Goal: Communication & Community: Answer question/provide support

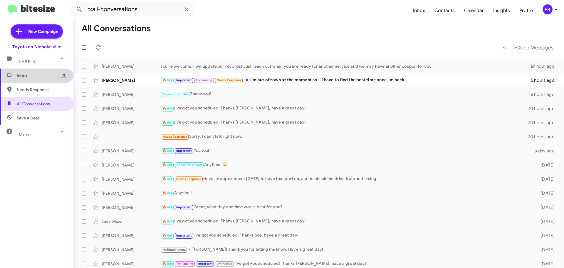
drag, startPoint x: 37, startPoint y: 77, endPoint x: 72, endPoint y: 79, distance: 34.7
click at [37, 77] on span "Inbox (3)" at bounding box center [42, 76] width 50 height 6
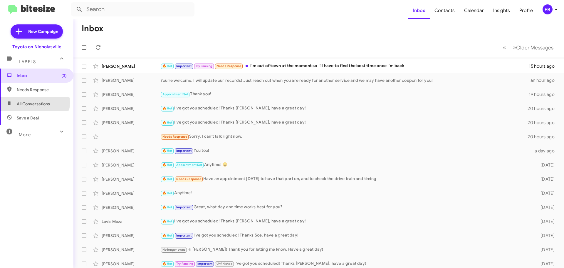
click at [31, 103] on span "All Conversations" at bounding box center [33, 104] width 33 height 6
type input "in:all-conversations"
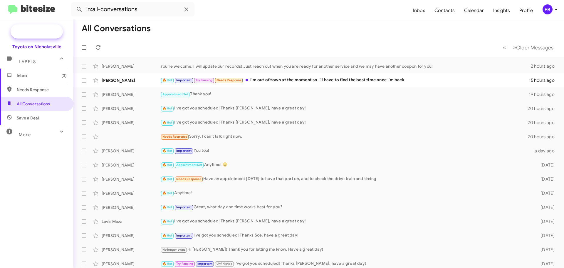
drag, startPoint x: 40, startPoint y: 34, endPoint x: 44, endPoint y: 34, distance: 3.8
click at [40, 34] on span "New Campaign" at bounding box center [43, 32] width 30 height 6
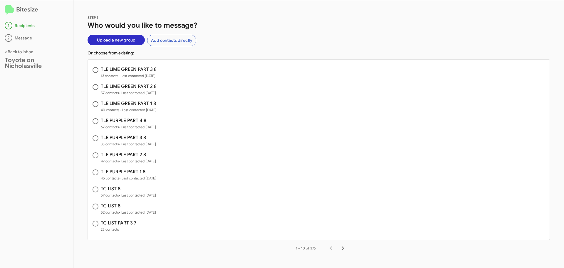
click at [116, 41] on span "Upload a new group" at bounding box center [116, 40] width 39 height 11
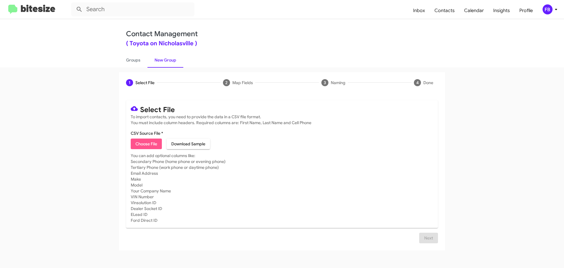
click at [148, 144] on span "Choose File" at bounding box center [146, 143] width 22 height 11
type input "TC LIST 8"
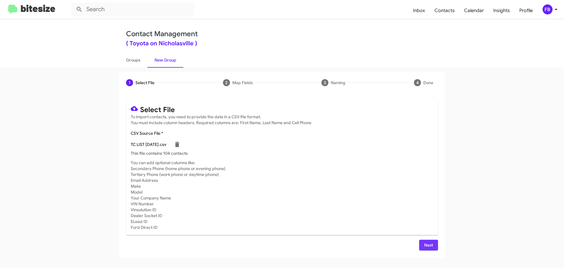
click at [428, 249] on span "Next" at bounding box center [428, 245] width 9 height 11
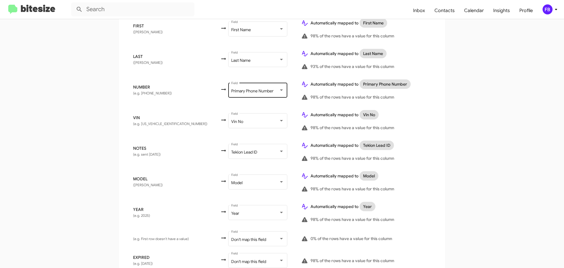
scroll to position [147, 0]
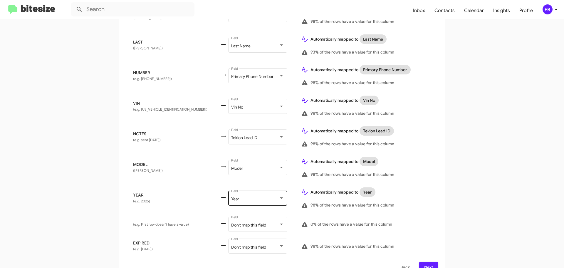
click at [247, 198] on div "Year Field" at bounding box center [257, 197] width 53 height 16
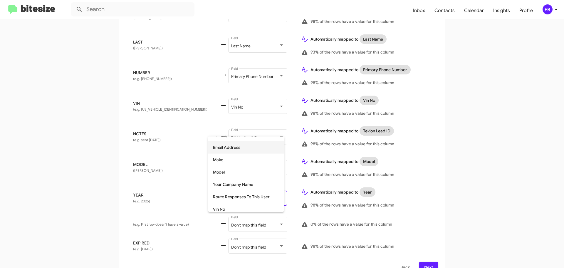
scroll to position [74, 0]
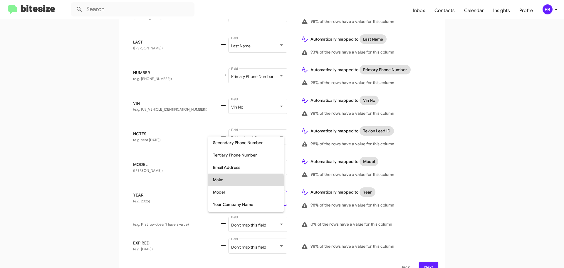
click at [236, 181] on span "Make" at bounding box center [246, 179] width 66 height 12
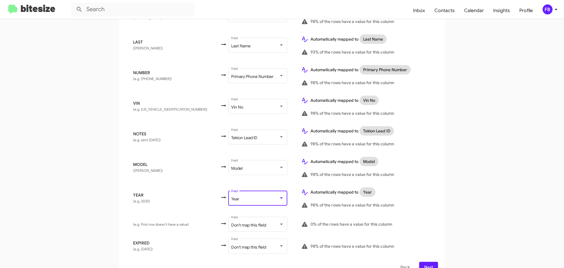
scroll to position [144, 0]
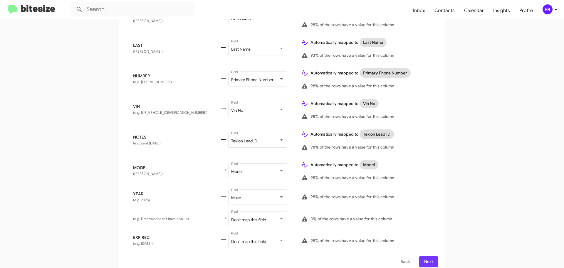
click at [421, 256] on button "Next" at bounding box center [428, 261] width 19 height 11
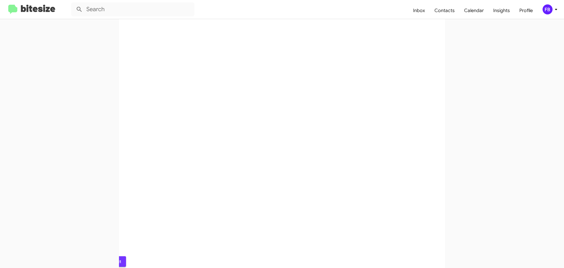
scroll to position [0, 0]
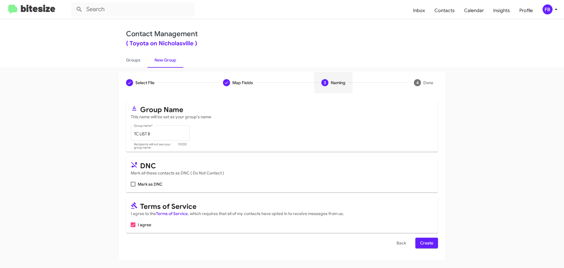
click at [424, 245] on span "Create" at bounding box center [426, 242] width 13 height 11
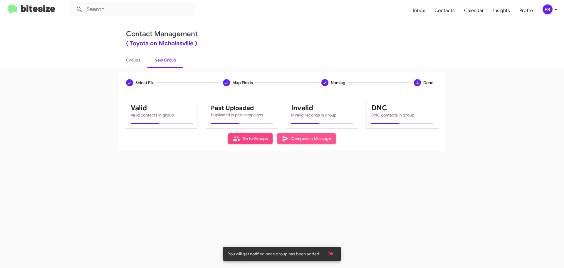
click at [301, 141] on span "Compose a Message" at bounding box center [306, 138] width 49 height 11
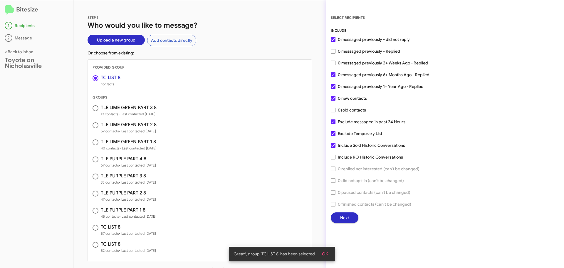
click at [93, 107] on span at bounding box center [96, 108] width 6 height 6
click at [93, 107] on input "radio" at bounding box center [96, 108] width 6 height 6
radio input "false"
radio input "true"
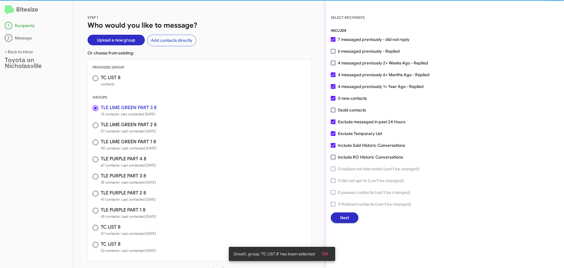
click at [96, 81] on span at bounding box center [96, 78] width 6 height 6
click at [96, 81] on input "radio" at bounding box center [96, 78] width 6 height 6
radio input "true"
radio input "false"
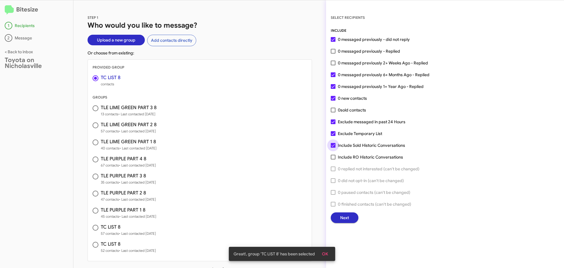
drag, startPoint x: 332, startPoint y: 146, endPoint x: 334, endPoint y: 133, distance: 13.0
click at [332, 145] on span at bounding box center [333, 145] width 5 height 5
click at [333, 148] on input "Include Sold Historic Conversations" at bounding box center [333, 148] width 0 height 0
checkbox input "false"
click at [333, 132] on span at bounding box center [333, 133] width 5 height 5
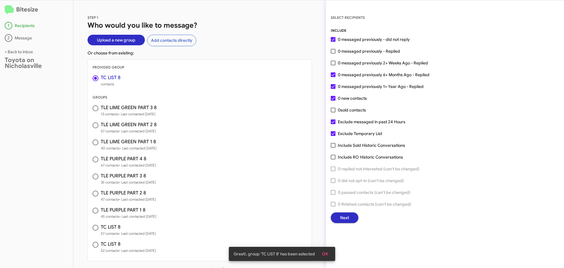
click at [333, 136] on input "Exclude Temporary List" at bounding box center [333, 136] width 0 height 0
checkbox input "false"
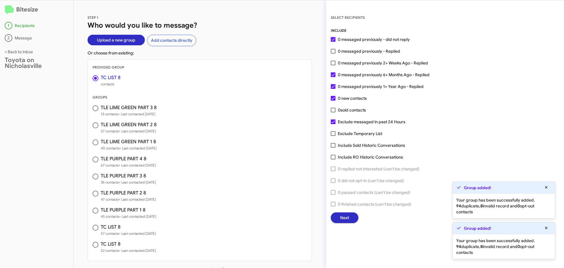
click at [97, 109] on span at bounding box center [96, 108] width 6 height 6
click at [97, 109] on input "radio" at bounding box center [96, 108] width 6 height 6
radio input "false"
radio input "true"
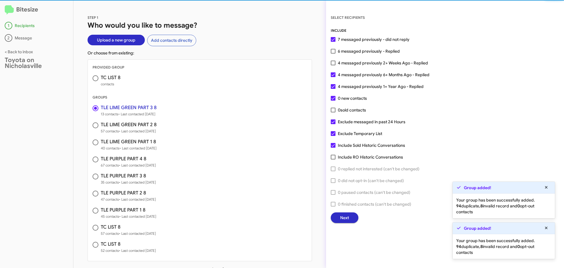
click at [94, 79] on span at bounding box center [96, 78] width 6 height 6
click at [94, 79] on input "radio" at bounding box center [96, 78] width 6 height 6
radio input "true"
radio input "false"
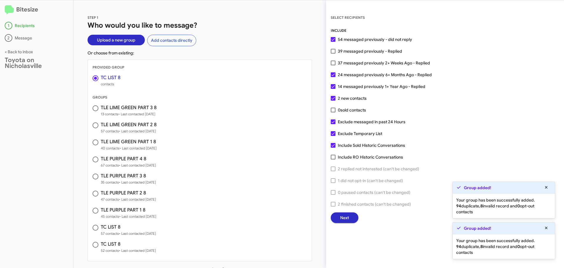
click at [334, 145] on span at bounding box center [333, 145] width 5 height 5
click at [333, 148] on input "Include Sold Historic Conversations" at bounding box center [333, 148] width 0 height 0
checkbox input "false"
click at [332, 132] on span at bounding box center [333, 133] width 5 height 5
click at [333, 136] on input "Exclude Temporary List" at bounding box center [333, 136] width 0 height 0
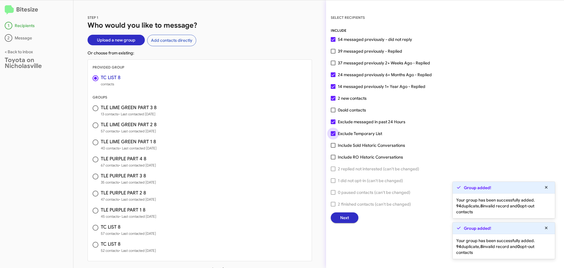
checkbox input "false"
click at [340, 216] on button "Next" at bounding box center [345, 217] width 28 height 11
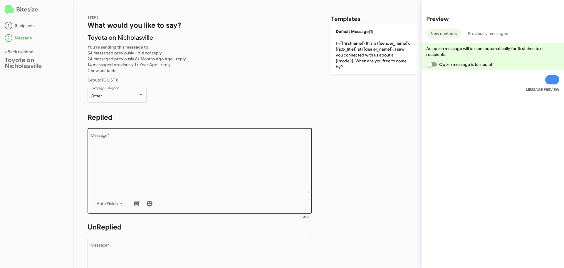
click at [157, 162] on textarea "Message *" at bounding box center [200, 163] width 218 height 60
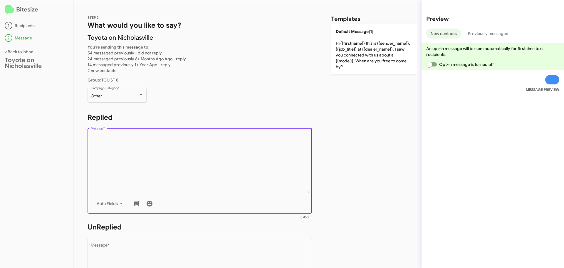
paste textarea "Hi {{firstname}}, this is Faith with Toyota on Nicholasville. Your {{make}} {{m…"
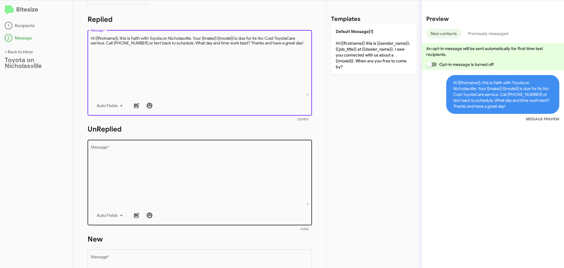
type textarea "Hi {{firstname}}, this is Faith with Toyota on Nicholasville. Your {{make}} {{m…"
click at [140, 172] on textarea "Message *" at bounding box center [200, 175] width 218 height 60
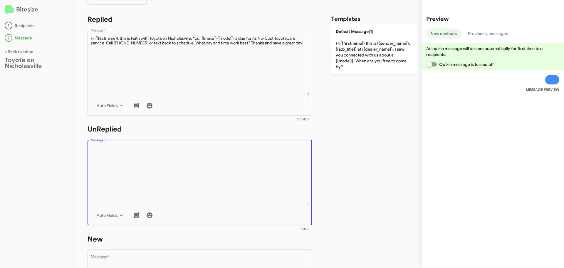
paste textarea "Hi {{firstname}}, this is Faith with Toyota on Nicholasville. Your {{make}} {{m…"
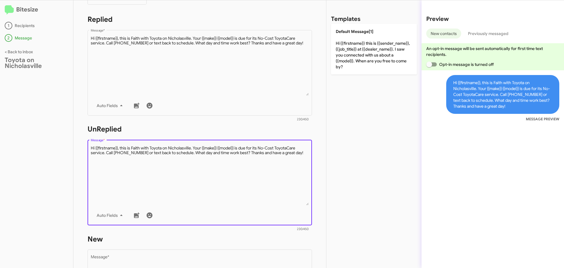
scroll to position [196, 0]
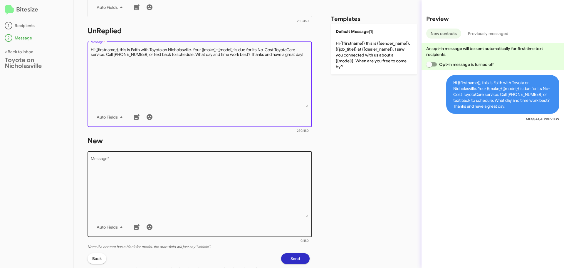
type textarea "Hi {{firstname}}, this is Faith with Toyota on Nicholasville. Your {{make}} {{m…"
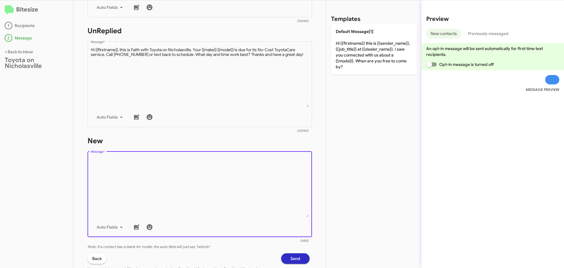
click at [139, 182] on textarea "Message *" at bounding box center [200, 187] width 218 height 60
paste textarea "Hi {{firstname}}, this is Faith with Toyota on Nicholasville. Your {{make}} {{m…"
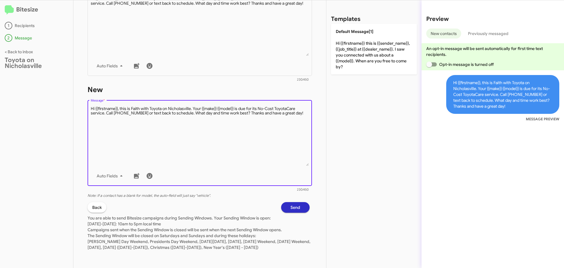
scroll to position [253, 0]
type textarea "Hi {{firstname}}, this is Faith with Toyota on Nicholasville. Your {{make}} {{m…"
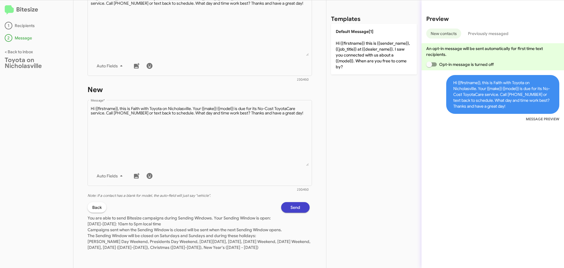
click at [281, 203] on button "Send" at bounding box center [295, 207] width 29 height 11
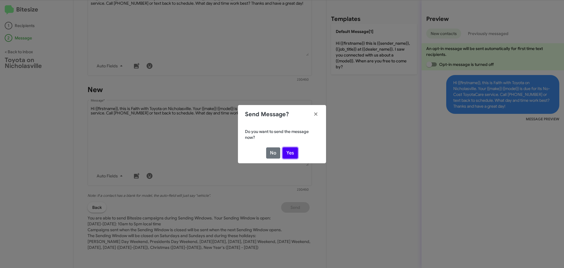
click at [291, 153] on button "Yes" at bounding box center [290, 152] width 15 height 11
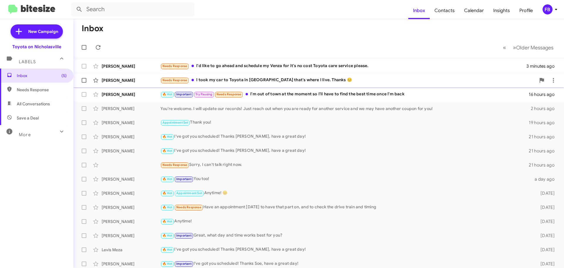
click at [276, 78] on div "Needs Response I took my car to Toyota in [GEOGRAPHIC_DATA] that's where I live…" at bounding box center [348, 80] width 376 height 7
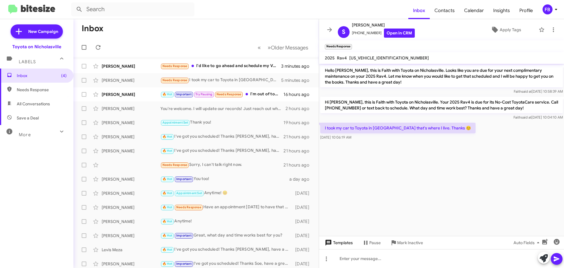
click at [334, 240] on span "Templates" at bounding box center [338, 242] width 29 height 11
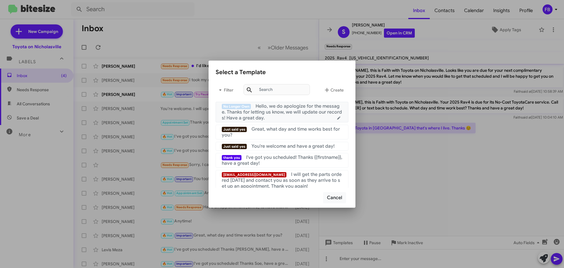
drag, startPoint x: 302, startPoint y: 111, endPoint x: 360, endPoint y: 136, distance: 63.1
click at [302, 110] on span "Hello, we do apologize for the message. Thanks for letting us know, we will upd…" at bounding box center [282, 112] width 120 height 18
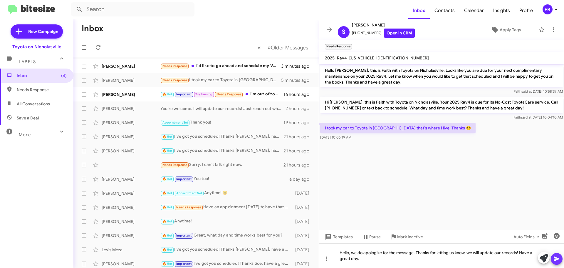
drag, startPoint x: 557, startPoint y: 261, endPoint x: 448, endPoint y: 155, distance: 151.3
click at [557, 260] on icon at bounding box center [556, 258] width 7 height 7
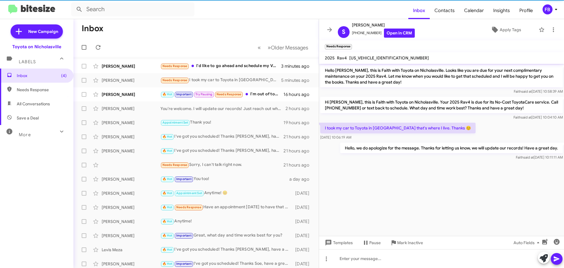
click at [362, 57] on span "[US_VEHICLE_IDENTIFICATION_NUMBER]" at bounding box center [389, 57] width 80 height 5
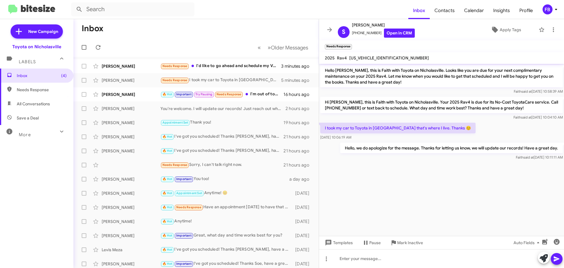
click at [362, 57] on span "[US_VEHICLE_IDENTIFICATION_NUMBER]" at bounding box center [389, 57] width 80 height 5
copy span "[US_VEHICLE_IDENTIFICATION_NUMBER]"
drag, startPoint x: 122, startPoint y: 67, endPoint x: 240, endPoint y: 79, distance: 119.1
click at [123, 67] on div "[PERSON_NAME]" at bounding box center [131, 66] width 59 height 6
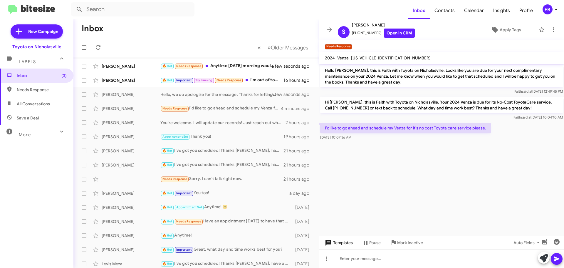
click at [338, 240] on span "Templates" at bounding box center [338, 242] width 29 height 11
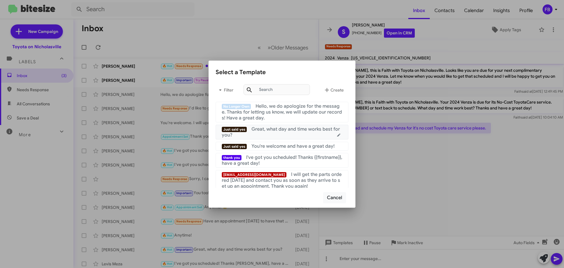
click at [281, 130] on span "Great, what day and time works best for you?" at bounding box center [281, 132] width 118 height 12
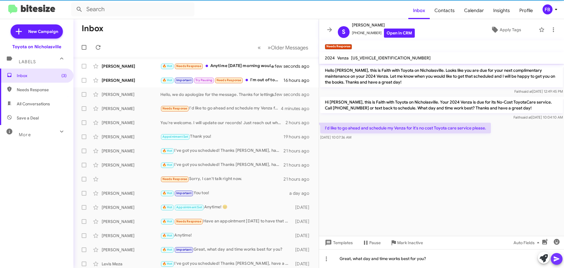
click at [555, 258] on icon at bounding box center [557, 258] width 6 height 5
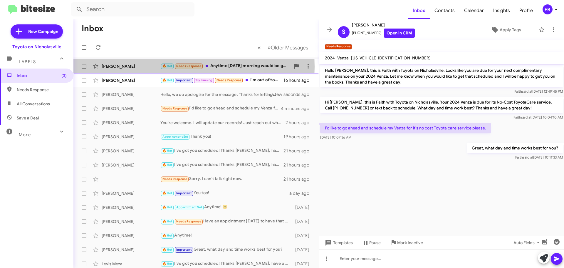
click at [140, 67] on div "[PERSON_NAME]" at bounding box center [131, 66] width 59 height 6
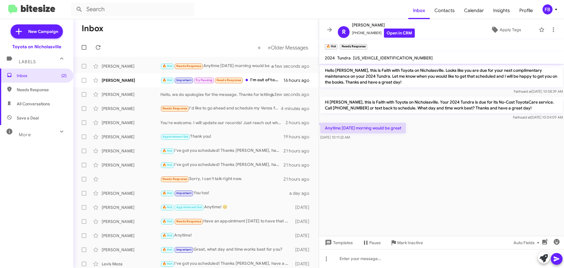
click at [377, 58] on span "[US_VEHICLE_IDENTIFICATION_NUMBER]" at bounding box center [393, 57] width 80 height 5
copy span "[US_VEHICLE_IDENTIFICATION_NUMBER]"
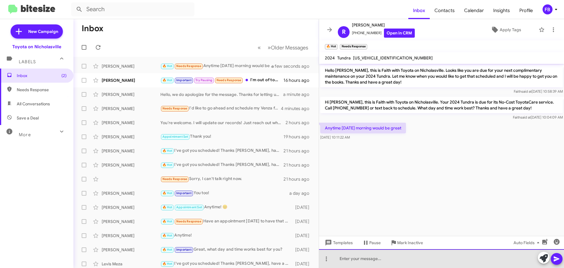
click at [340, 259] on div at bounding box center [441, 258] width 245 height 19
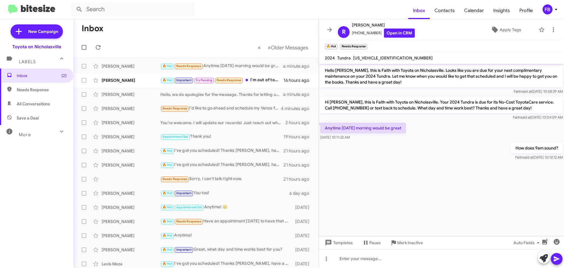
click at [30, 103] on span "All Conversations" at bounding box center [33, 104] width 33 height 6
type input "in:all-conversations"
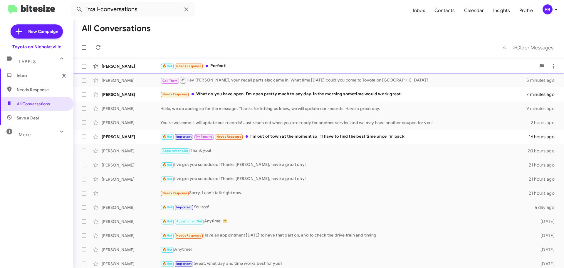
click at [240, 59] on span "[PERSON_NAME] 🔥 Hot Needs Response Perfect! 5 minutes ago" at bounding box center [318, 66] width 491 height 14
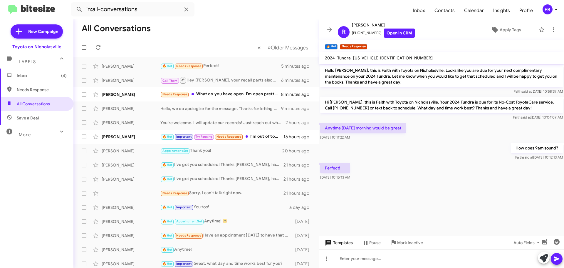
click at [339, 243] on span "Templates" at bounding box center [338, 242] width 29 height 11
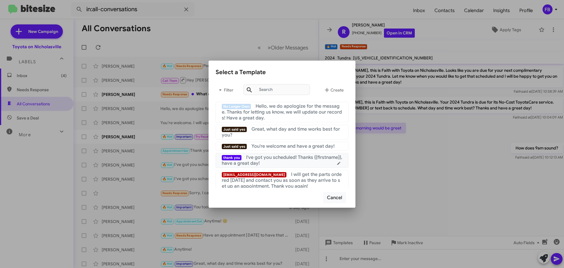
click at [292, 157] on span "I've got you scheduled! Thanks {{firstname}}, have a great day!" at bounding box center [282, 160] width 121 height 12
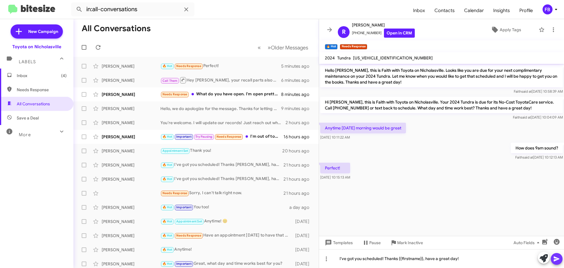
click at [556, 257] on icon at bounding box center [556, 258] width 7 height 7
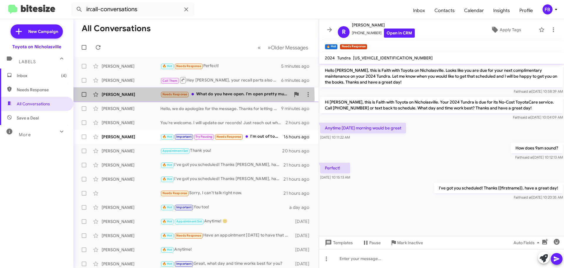
click at [135, 98] on div "[PERSON_NAME] Needs Response What do you have open. I'm open pretty much to any…" at bounding box center [196, 94] width 236 height 12
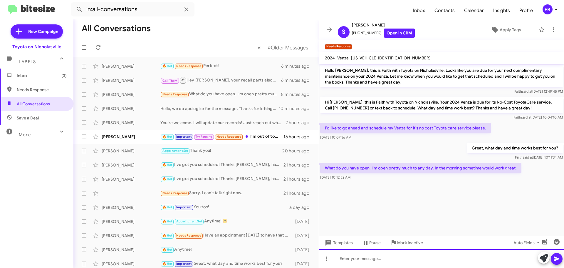
click at [344, 256] on div at bounding box center [441, 258] width 245 height 19
click at [366, 259] on div "We have [PERSON_NAME],orrow at 8:30 and 9am. We also have any other day next we…" at bounding box center [441, 258] width 245 height 19
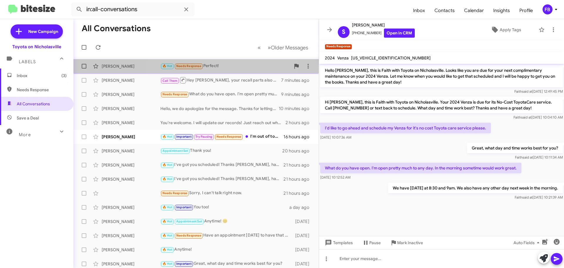
click at [208, 61] on div "[PERSON_NAME] 🔥 Hot Needs Response Perfect! 6 minutes ago" at bounding box center [196, 66] width 236 height 12
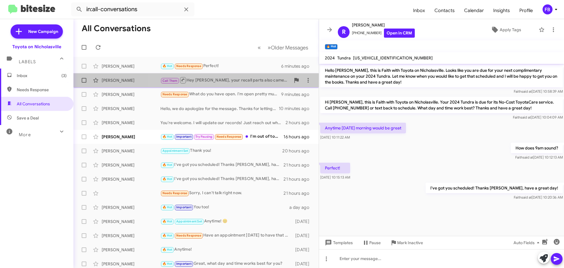
click at [230, 80] on div "Call Them Hey [PERSON_NAME], your recall parts also came in. What time [DATE] c…" at bounding box center [225, 79] width 130 height 7
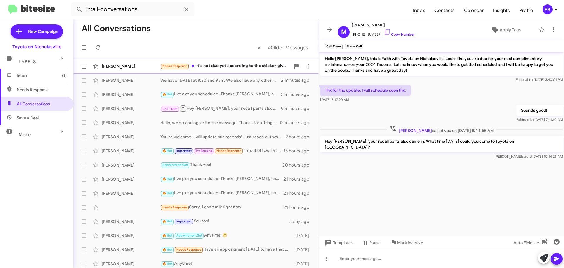
click at [134, 67] on div "[PERSON_NAME]" at bounding box center [131, 66] width 59 height 6
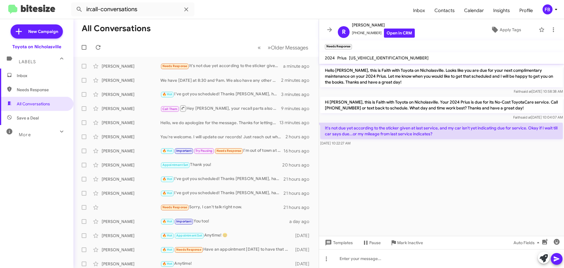
click at [367, 53] on mat-toolbar "2024 Prius [US_VEHICLE_IDENTIFICATION_NUMBER]" at bounding box center [441, 58] width 245 height 12
drag, startPoint x: 367, startPoint y: 53, endPoint x: 369, endPoint y: 55, distance: 3.2
click at [369, 55] on mat-toolbar "2024 Prius [US_VEHICLE_IDENTIFICATION_NUMBER]" at bounding box center [441, 58] width 245 height 12
click at [369, 56] on span "[US_VEHICLE_IDENTIFICATION_NUMBER]" at bounding box center [389, 57] width 80 height 5
click at [369, 57] on span "[US_VEHICLE_IDENTIFICATION_NUMBER]" at bounding box center [389, 57] width 80 height 5
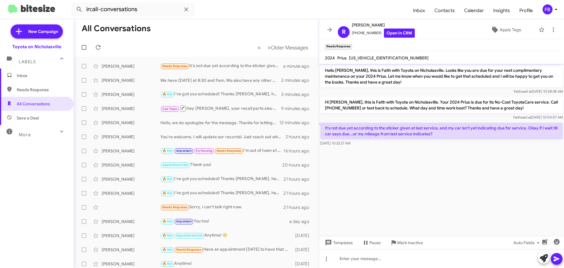
click at [369, 57] on span "[US_VEHICLE_IDENTIFICATION_NUMBER]" at bounding box center [389, 57] width 80 height 5
copy span "[US_VEHICLE_IDENTIFICATION_NUMBER]"
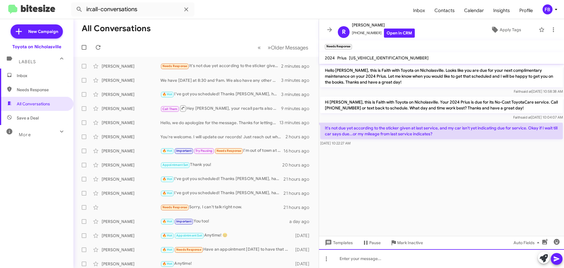
click at [346, 260] on div at bounding box center [441, 258] width 245 height 19
click at [422, 258] on div "That's fine, I will update the records." at bounding box center [441, 258] width 245 height 19
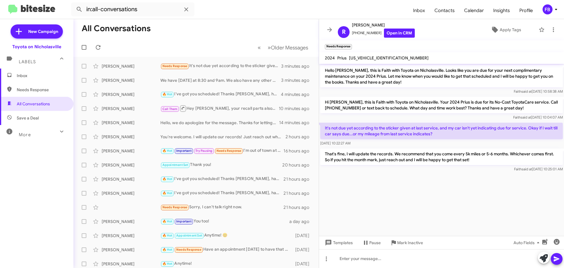
click at [374, 56] on span "[US_VEHICLE_IDENTIFICATION_NUMBER]" at bounding box center [389, 57] width 80 height 5
copy span "[US_VEHICLE_IDENTIFICATION_NUMBER]"
click at [116, 75] on div "[PERSON_NAME] We have [DATE] at 8:30 and 9am. We also have any other day next w…" at bounding box center [196, 80] width 236 height 12
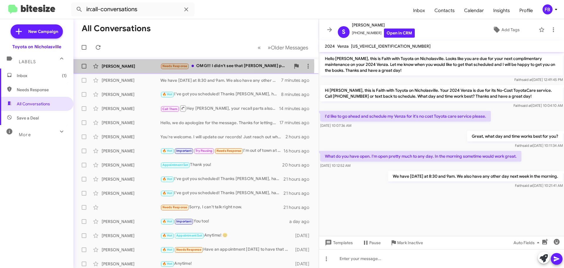
click at [135, 66] on div "[PERSON_NAME]" at bounding box center [131, 66] width 59 height 6
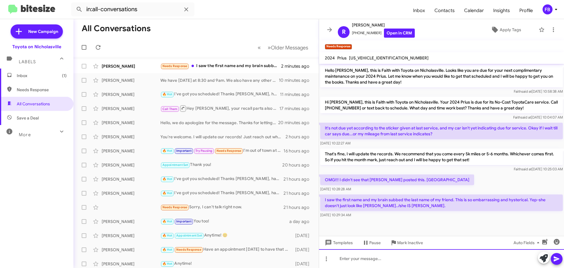
click at [354, 254] on div at bounding box center [441, 258] width 245 height 19
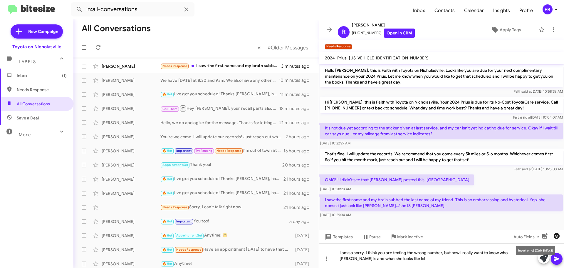
click at [560, 233] on icon "button" at bounding box center [556, 235] width 7 height 7
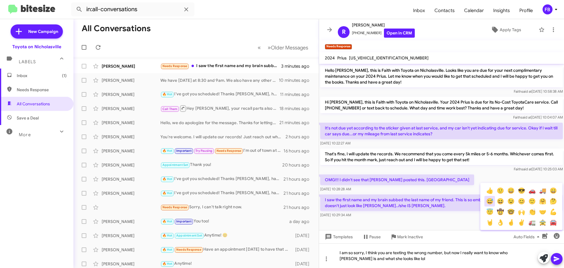
click at [487, 200] on button "😅" at bounding box center [490, 201] width 11 height 11
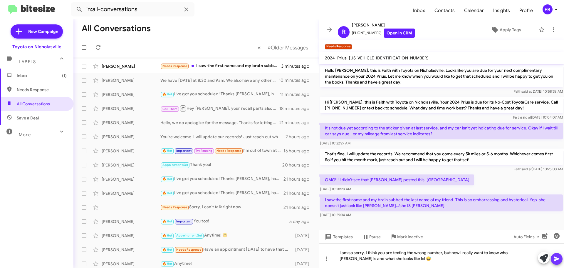
click at [558, 257] on icon at bounding box center [556, 258] width 7 height 7
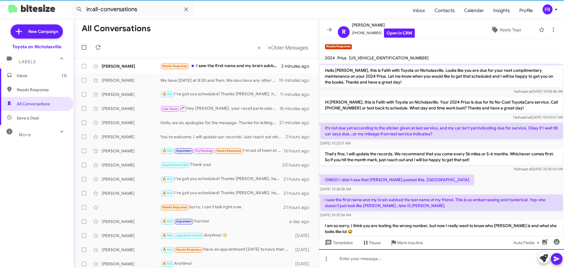
scroll to position [19, 0]
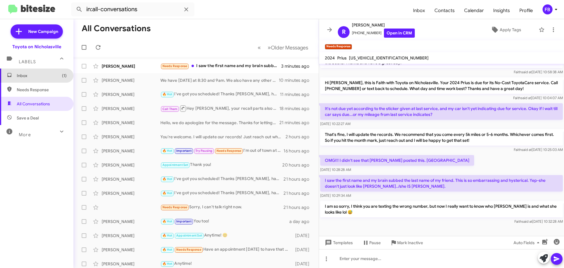
click at [43, 78] on span "Inbox (1)" at bounding box center [42, 76] width 50 height 6
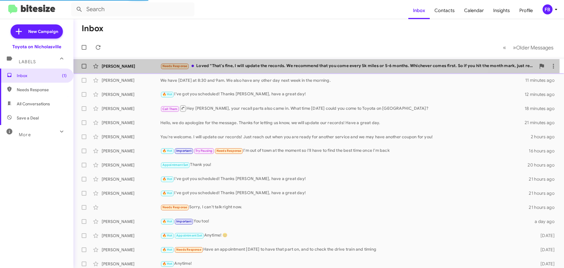
click at [263, 66] on div "Needs Response Loved “That's fine, I will update the records. We recommend that…" at bounding box center [348, 66] width 376 height 7
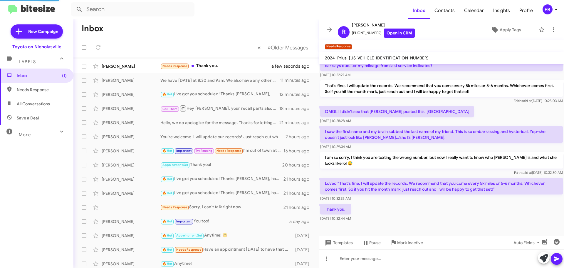
scroll to position [90, 0]
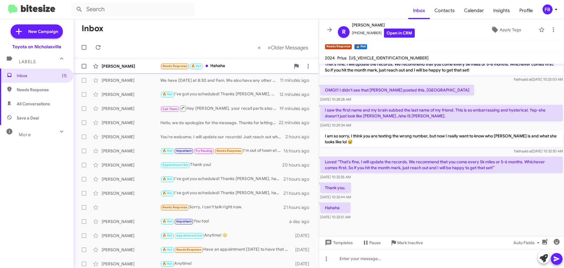
click at [123, 64] on div "[PERSON_NAME]" at bounding box center [131, 66] width 59 height 6
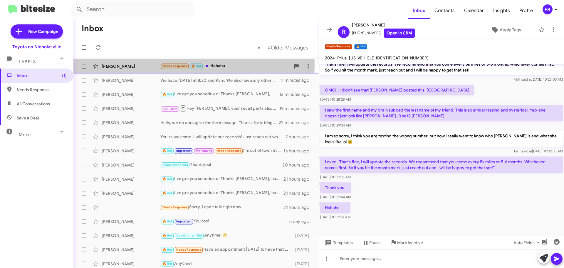
click at [123, 64] on div "[PERSON_NAME]" at bounding box center [131, 66] width 59 height 6
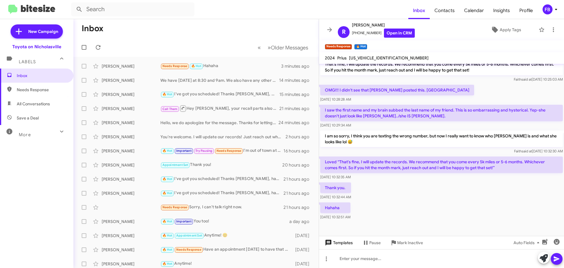
click at [336, 244] on span "Templates" at bounding box center [338, 242] width 29 height 11
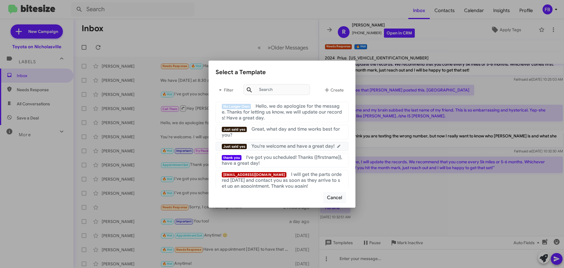
click at [284, 144] on span "You're welcome and have a great day!" at bounding box center [293, 146] width 83 height 6
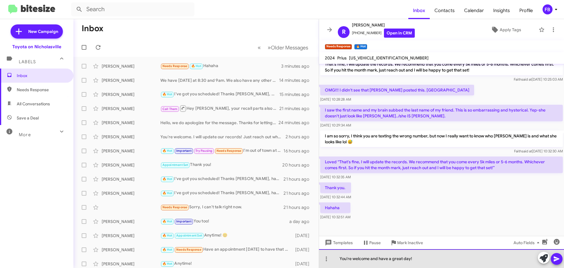
drag, startPoint x: 409, startPoint y: 258, endPoint x: 368, endPoint y: 256, distance: 41.2
click at [368, 256] on div "You're welcome and have a great day!" at bounding box center [441, 258] width 245 height 19
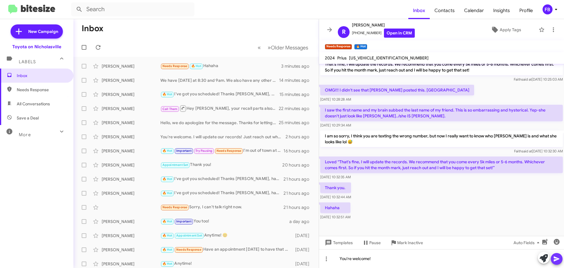
click at [560, 259] on icon at bounding box center [556, 258] width 7 height 7
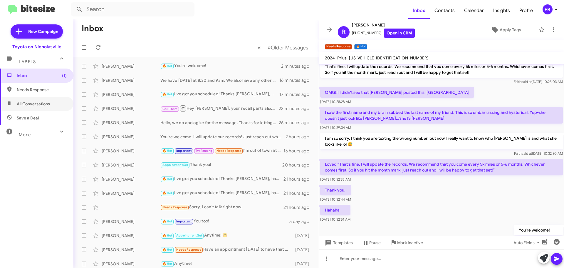
scroll to position [111, 0]
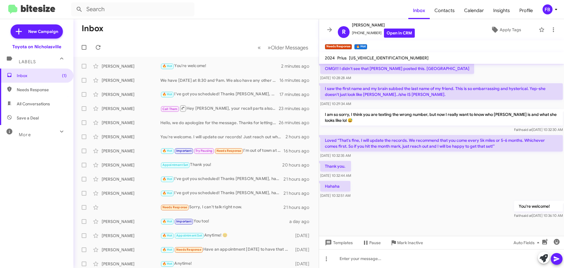
click at [32, 106] on span "All Conversations" at bounding box center [33, 104] width 33 height 6
type input "in:all-conversations"
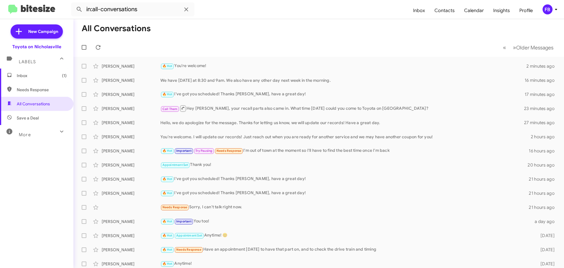
click at [38, 76] on span "Inbox (1)" at bounding box center [42, 76] width 50 height 6
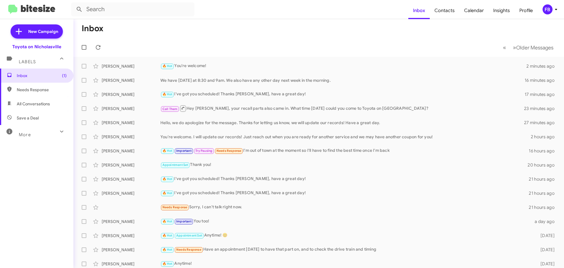
click at [34, 102] on span "All Conversations" at bounding box center [33, 104] width 33 height 6
type input "in:all-conversations"
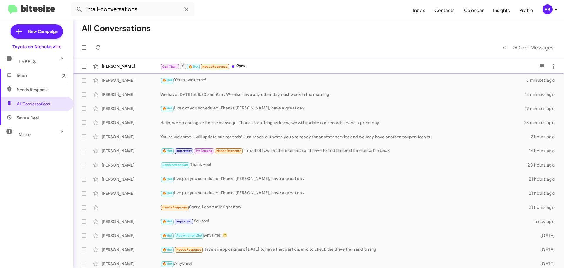
click at [280, 65] on div "Call Them 🔥 Hot Needs Response 9am" at bounding box center [348, 65] width 376 height 7
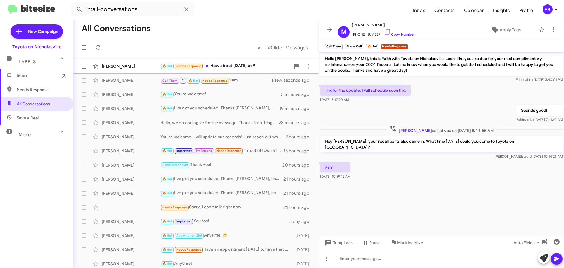
click at [241, 65] on div "🔥 Hot Needs Response How about [DATE] at 9" at bounding box center [225, 66] width 130 height 7
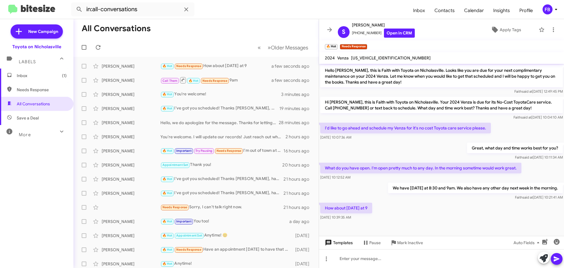
click at [341, 247] on span "Templates" at bounding box center [338, 242] width 29 height 11
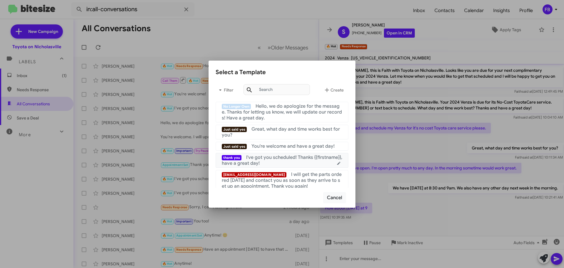
click at [306, 162] on div "thank you I've got you scheduled! Thanks {{firstname}}, have a great day!" at bounding box center [282, 160] width 121 height 12
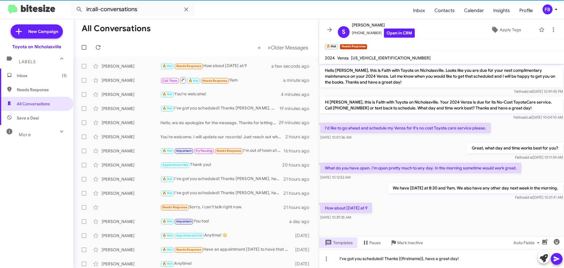
click at [558, 257] on icon at bounding box center [556, 258] width 7 height 7
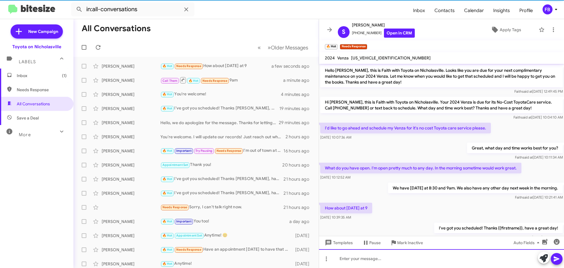
scroll to position [17, 0]
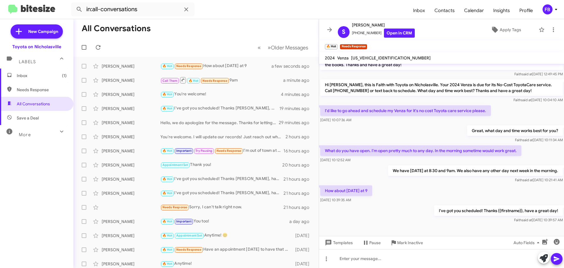
click at [383, 58] on span "[US_VEHICLE_IDENTIFICATION_NUMBER]" at bounding box center [391, 57] width 80 height 5
copy span "[US_VEHICLE_IDENTIFICATION_NUMBER]"
drag, startPoint x: 396, startPoint y: 89, endPoint x: 383, endPoint y: 68, distance: 25.2
click at [396, 89] on p "Hi [PERSON_NAME], this is Faith with Toyota on Nicholasville. Your 2024 Venza i…" at bounding box center [441, 87] width 243 height 16
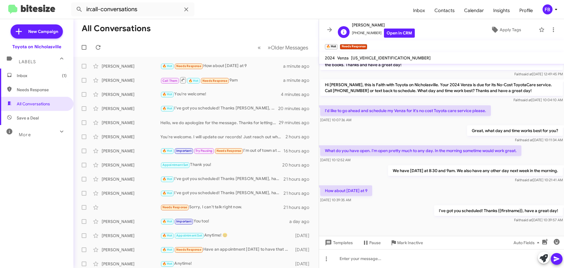
click at [364, 32] on span "[PHONE_NUMBER] Open in CRM" at bounding box center [383, 33] width 63 height 9
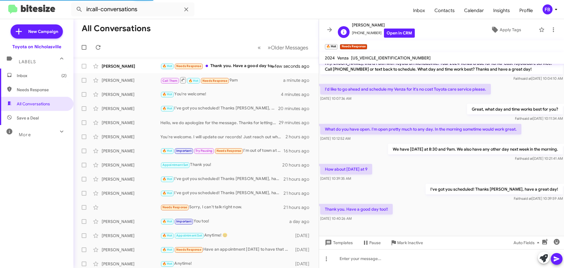
copy span "18597713031"
click at [308, 82] on icon at bounding box center [308, 80] width 1 height 5
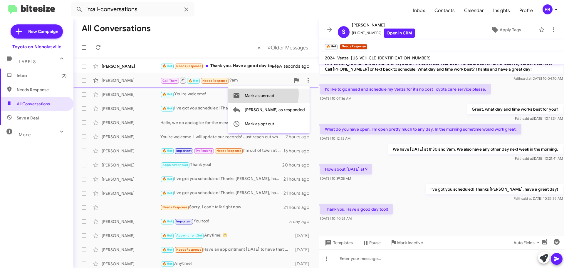
click at [275, 94] on span "Mark as unread" at bounding box center [260, 95] width 30 height 14
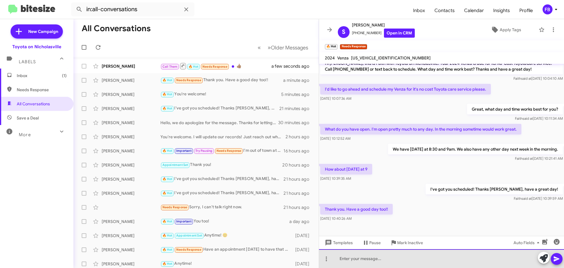
click at [356, 267] on div at bounding box center [441, 258] width 245 height 19
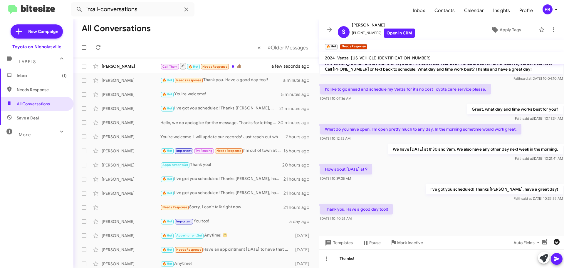
click at [557, 241] on icon "button" at bounding box center [557, 242] width 6 height 6
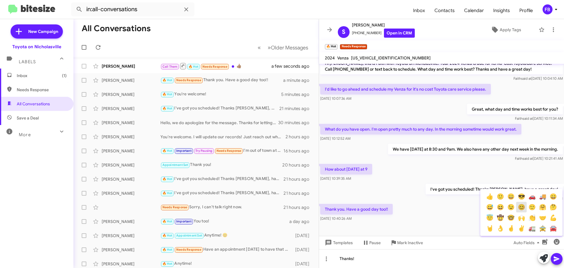
click at [518, 206] on button "😊" at bounding box center [521, 207] width 11 height 11
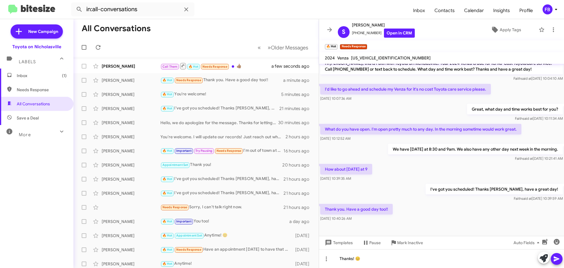
click at [557, 257] on icon at bounding box center [556, 258] width 7 height 7
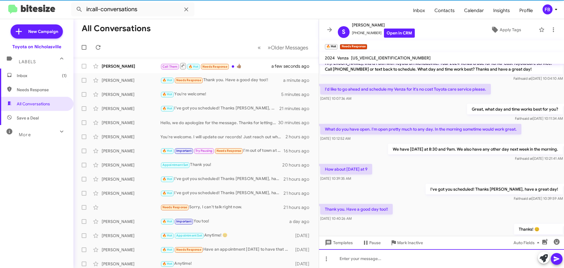
scroll to position [0, 0]
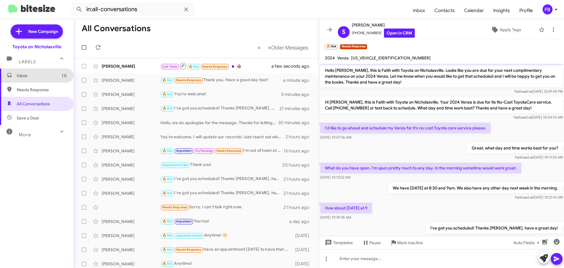
click at [44, 75] on span "Inbox (1)" at bounding box center [42, 76] width 50 height 6
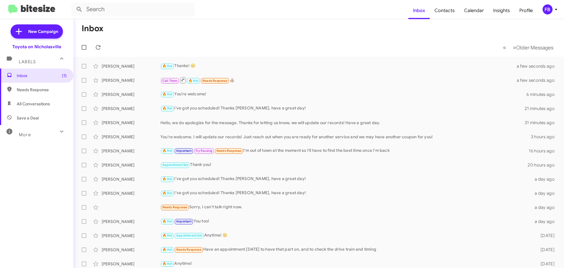
click at [36, 106] on span "All Conversations" at bounding box center [33, 104] width 33 height 6
type input "in:all-conversations"
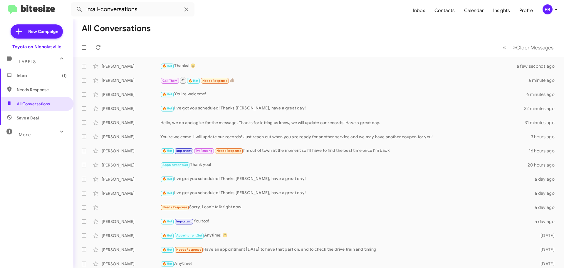
click at [46, 76] on span "Inbox (1)" at bounding box center [42, 76] width 50 height 6
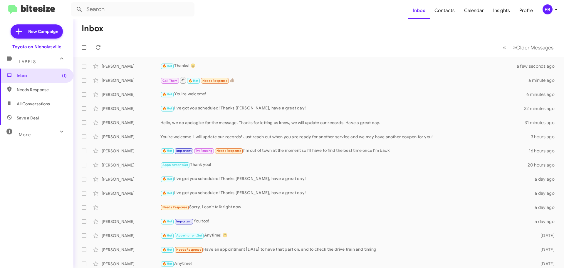
click at [44, 106] on span "All Conversations" at bounding box center [33, 104] width 33 height 6
type input "in:all-conversations"
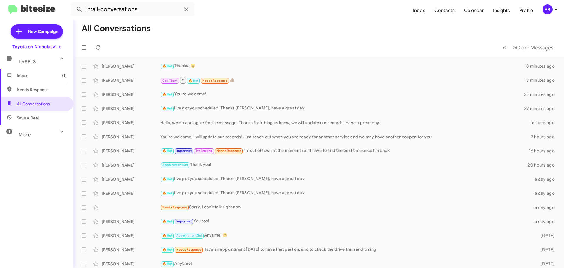
click at [54, 79] on span "Inbox (1)" at bounding box center [36, 75] width 73 height 14
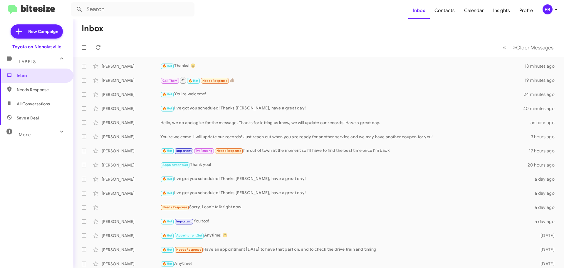
click at [37, 103] on span "All Conversations" at bounding box center [33, 104] width 33 height 6
type input "in:all-conversations"
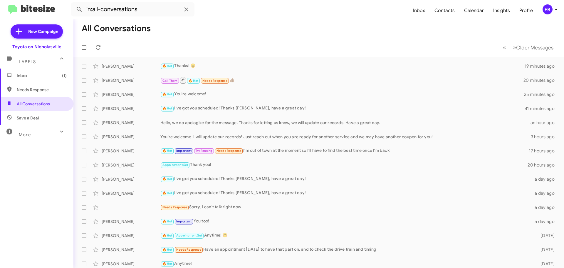
drag, startPoint x: 19, startPoint y: 77, endPoint x: 31, endPoint y: 76, distance: 11.8
click at [19, 77] on span "Inbox (1)" at bounding box center [42, 76] width 50 height 6
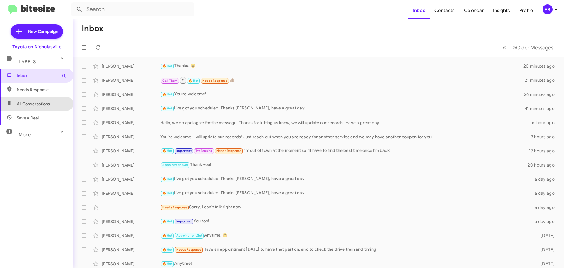
click at [40, 97] on span "All Conversations" at bounding box center [36, 104] width 73 height 14
type input "in:all-conversations"
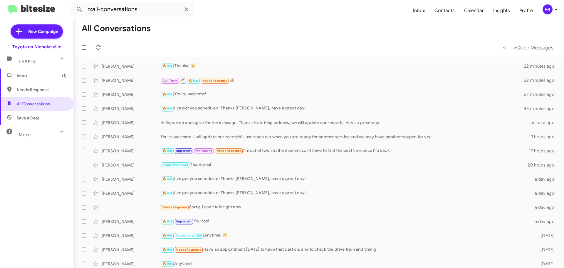
click at [51, 79] on span "Inbox (1)" at bounding box center [36, 75] width 73 height 14
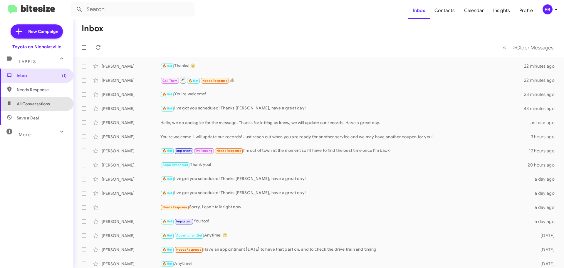
click at [52, 99] on span "All Conversations" at bounding box center [36, 104] width 73 height 14
type input "in:all-conversations"
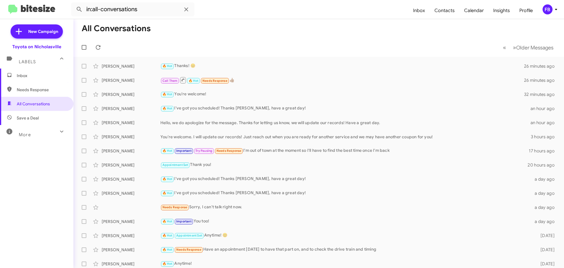
click at [31, 74] on span "Inbox" at bounding box center [42, 76] width 50 height 6
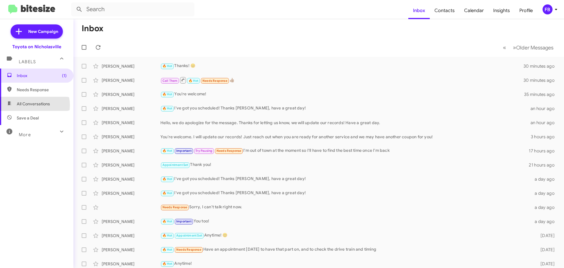
click at [31, 105] on span "All Conversations" at bounding box center [33, 104] width 33 height 6
type input "in:all-conversations"
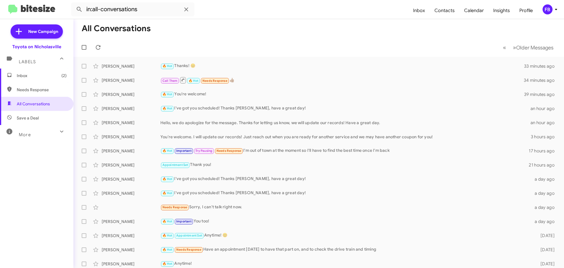
click at [42, 80] on span "Inbox (2)" at bounding box center [36, 75] width 73 height 14
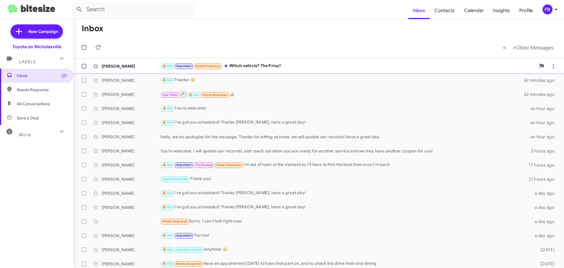
click at [277, 68] on div "🔥 Hot Important Needs Response Which vehicle? The Prius?" at bounding box center [348, 66] width 376 height 7
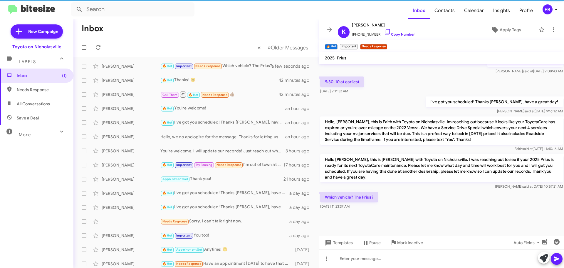
scroll to position [328, 0]
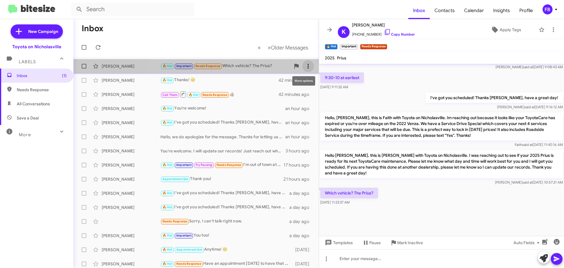
click at [305, 65] on icon at bounding box center [308, 66] width 7 height 7
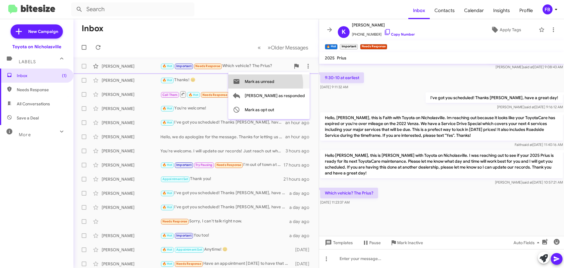
drag, startPoint x: 289, startPoint y: 84, endPoint x: 345, endPoint y: 100, distance: 58.0
click at [275, 84] on span "Mark as unread" at bounding box center [260, 81] width 30 height 14
